Goal: Task Accomplishment & Management: Complete application form

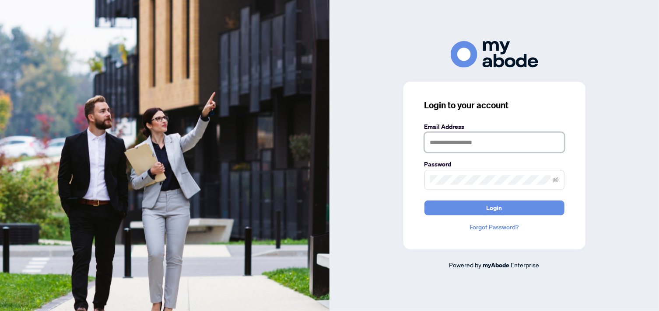
click at [476, 141] on input "text" at bounding box center [494, 143] width 140 height 20
type input "**********"
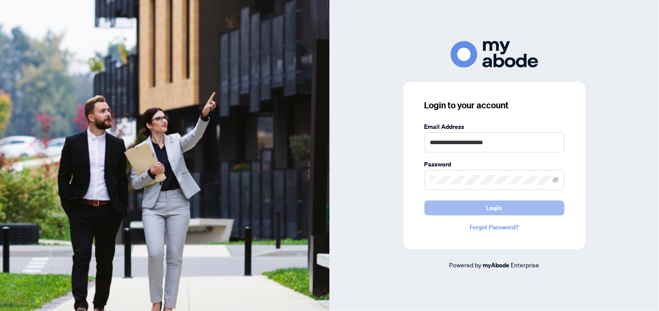
click at [514, 206] on button "Login" at bounding box center [494, 208] width 140 height 15
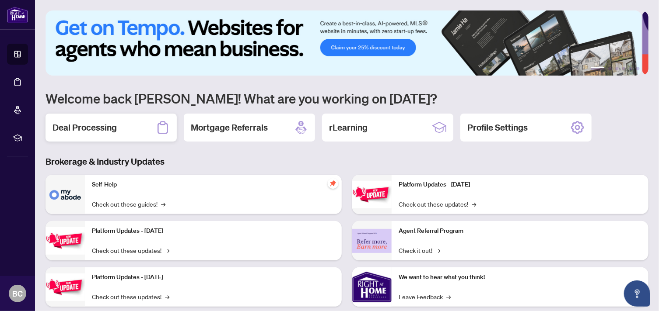
click at [128, 129] on div "Deal Processing" at bounding box center [110, 128] width 131 height 28
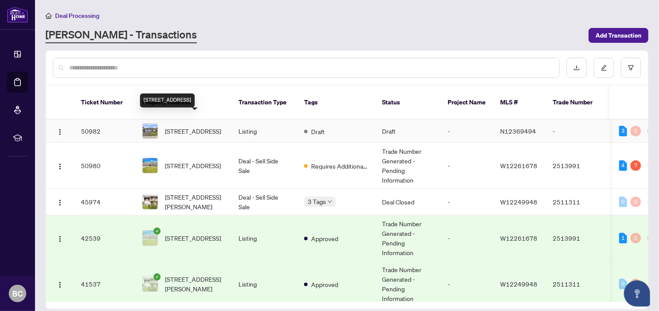
click at [185, 126] on span "[STREET_ADDRESS]" at bounding box center [193, 131] width 56 height 10
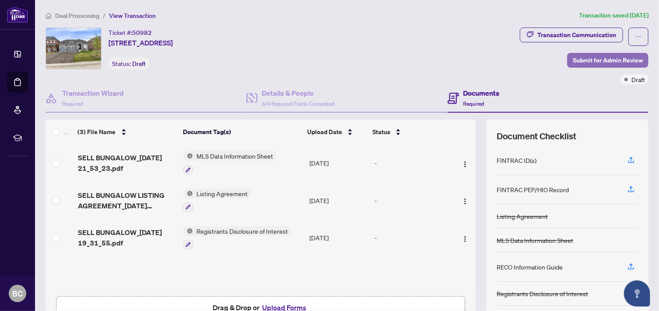
click at [605, 59] on span "Submit for Admin Review" at bounding box center [608, 60] width 70 height 14
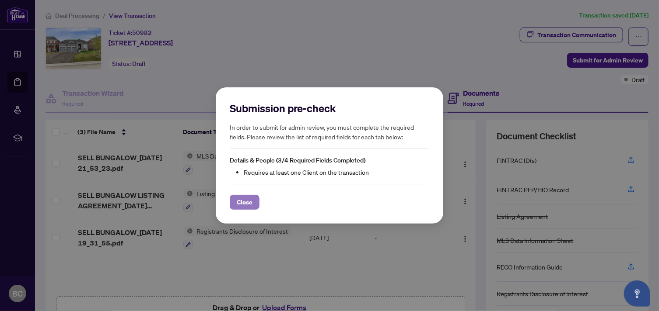
click at [248, 203] on span "Close" at bounding box center [245, 203] width 16 height 14
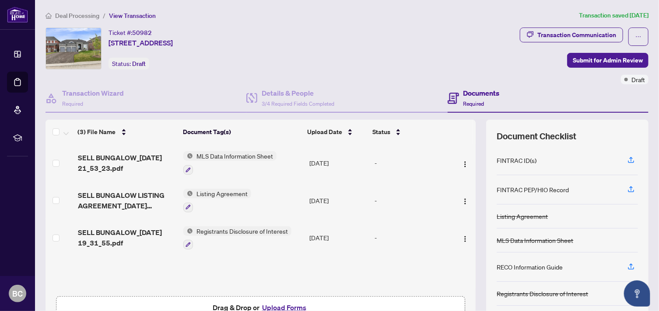
click at [279, 306] on button "Upload Forms" at bounding box center [283, 307] width 49 height 11
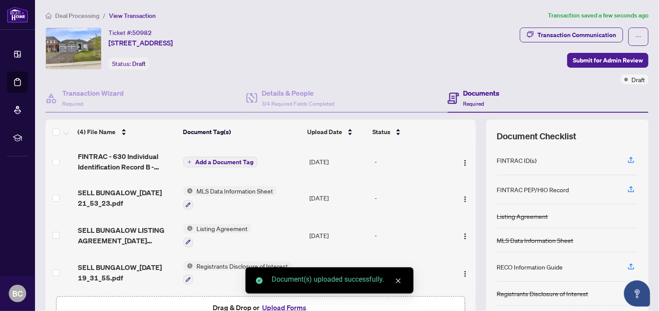
click at [224, 160] on span "Add a Document Tag" at bounding box center [224, 162] width 58 height 6
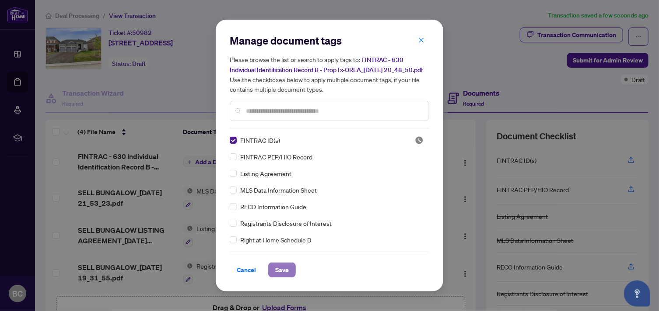
click at [277, 271] on span "Save" at bounding box center [282, 270] width 14 height 14
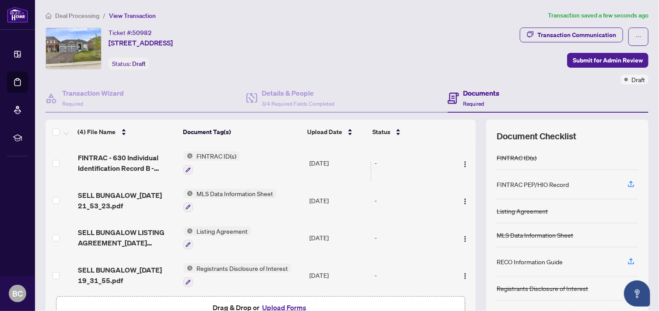
click at [285, 306] on button "Upload Forms" at bounding box center [283, 307] width 49 height 11
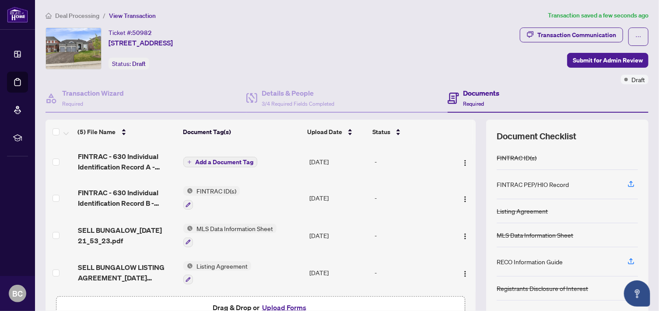
click at [208, 160] on span "Add a Document Tag" at bounding box center [224, 162] width 58 height 6
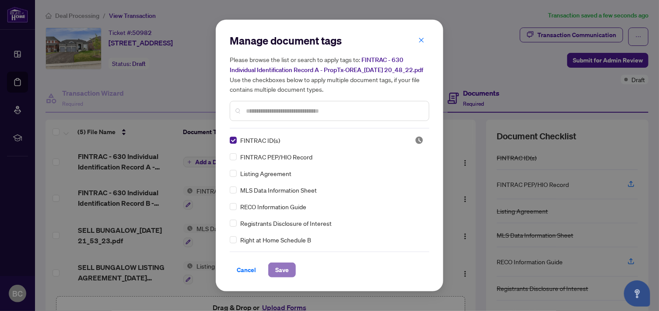
click at [285, 272] on span "Save" at bounding box center [282, 270] width 14 height 14
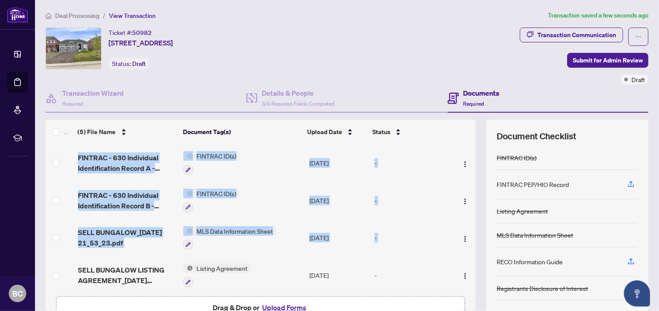
drag, startPoint x: 466, startPoint y: 253, endPoint x: 464, endPoint y: 262, distance: 9.6
click at [464, 262] on tbody "FINTRAC - 630 Individual Identification Record A - PropTx-OREA_[DATE] 20_48_22.…" at bounding box center [260, 237] width 430 height 187
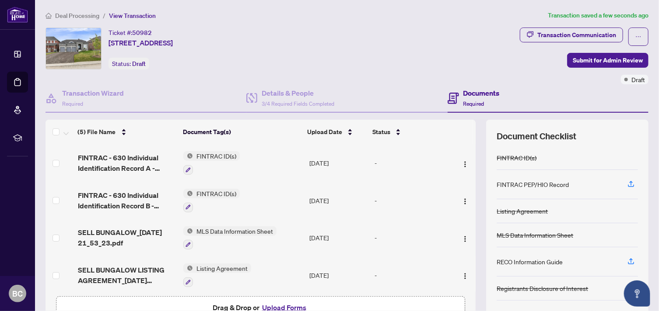
drag, startPoint x: 464, startPoint y: 262, endPoint x: 402, endPoint y: 211, distance: 79.5
click at [402, 211] on td "-" at bounding box center [411, 201] width 81 height 38
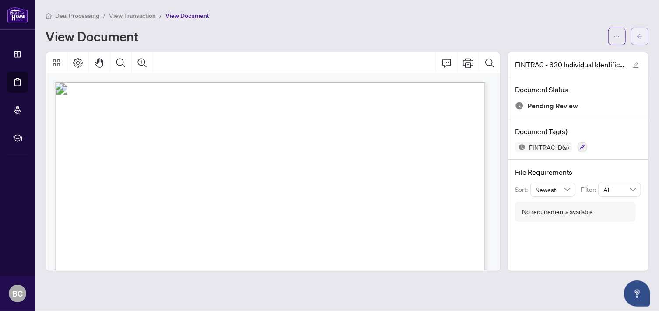
click at [636, 36] on icon "arrow-left" at bounding box center [639, 36] width 6 height 6
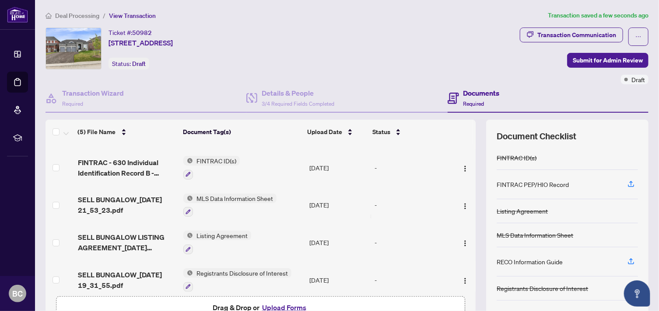
scroll to position [39, 0]
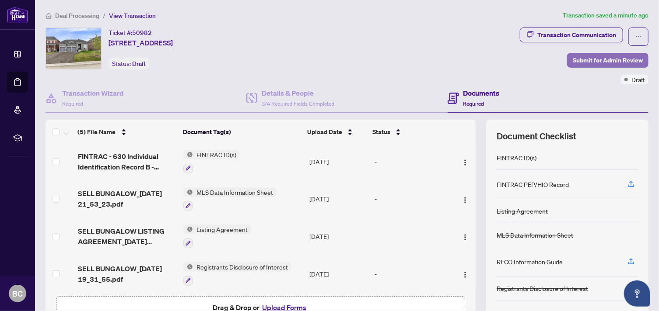
click at [591, 59] on span "Submit for Admin Review" at bounding box center [608, 60] width 70 height 14
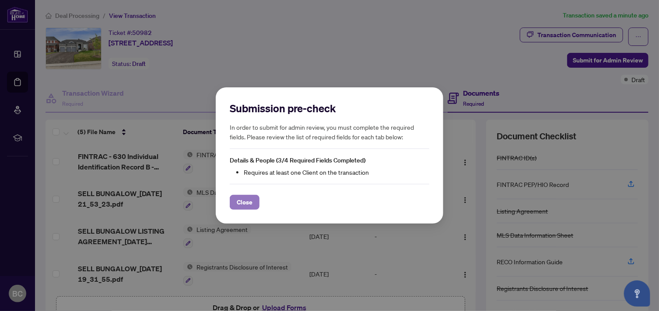
click at [240, 202] on span "Close" at bounding box center [245, 203] width 16 height 14
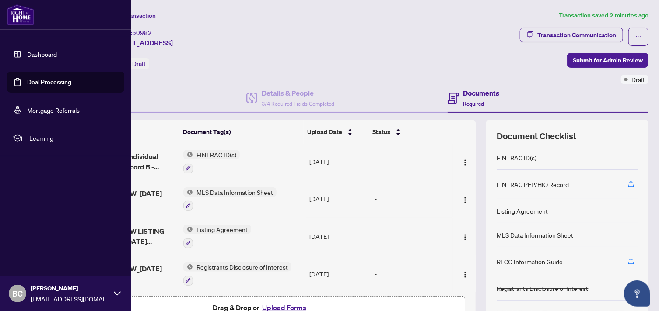
click at [16, 297] on span "BC" at bounding box center [17, 294] width 10 height 12
click at [30, 241] on span "Logout" at bounding box center [35, 242] width 20 height 14
